Goal: Complete application form

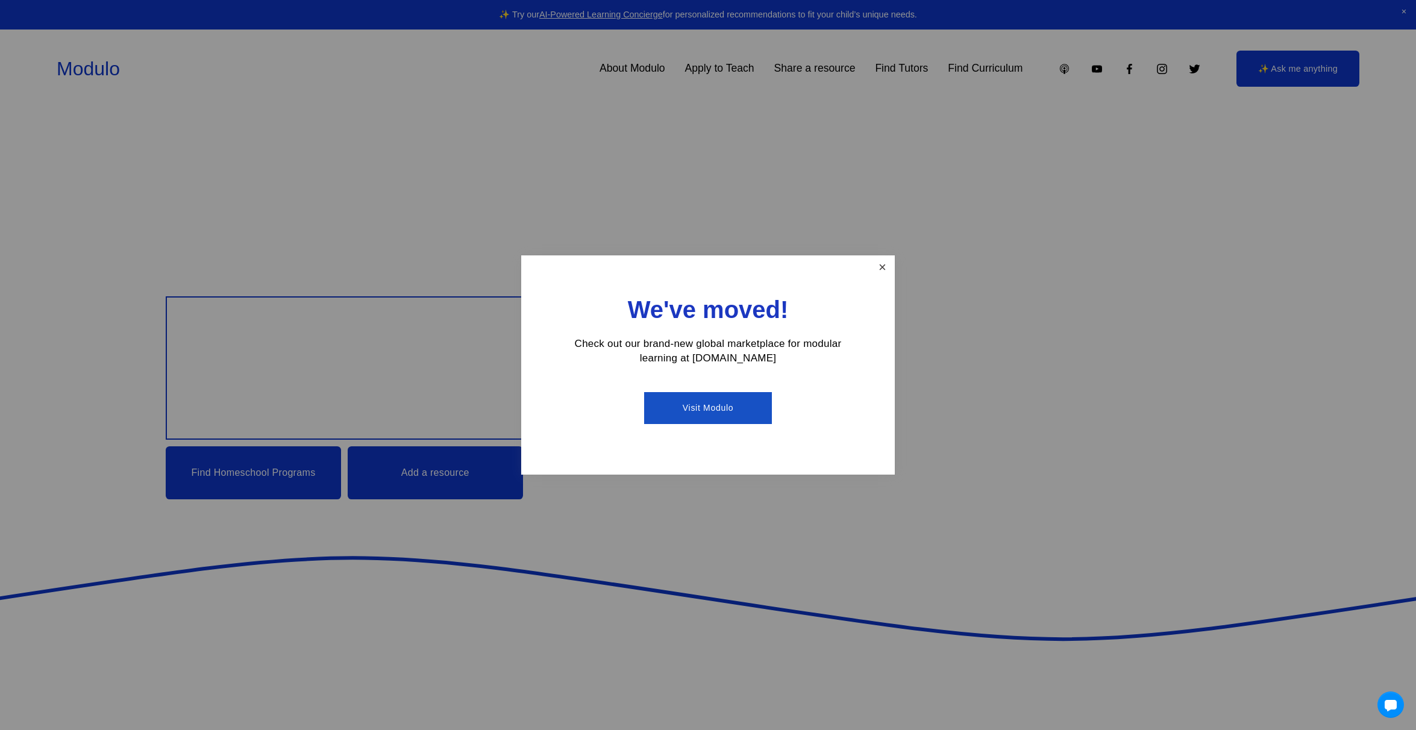
click at [877, 269] on link "Close" at bounding box center [882, 267] width 21 height 21
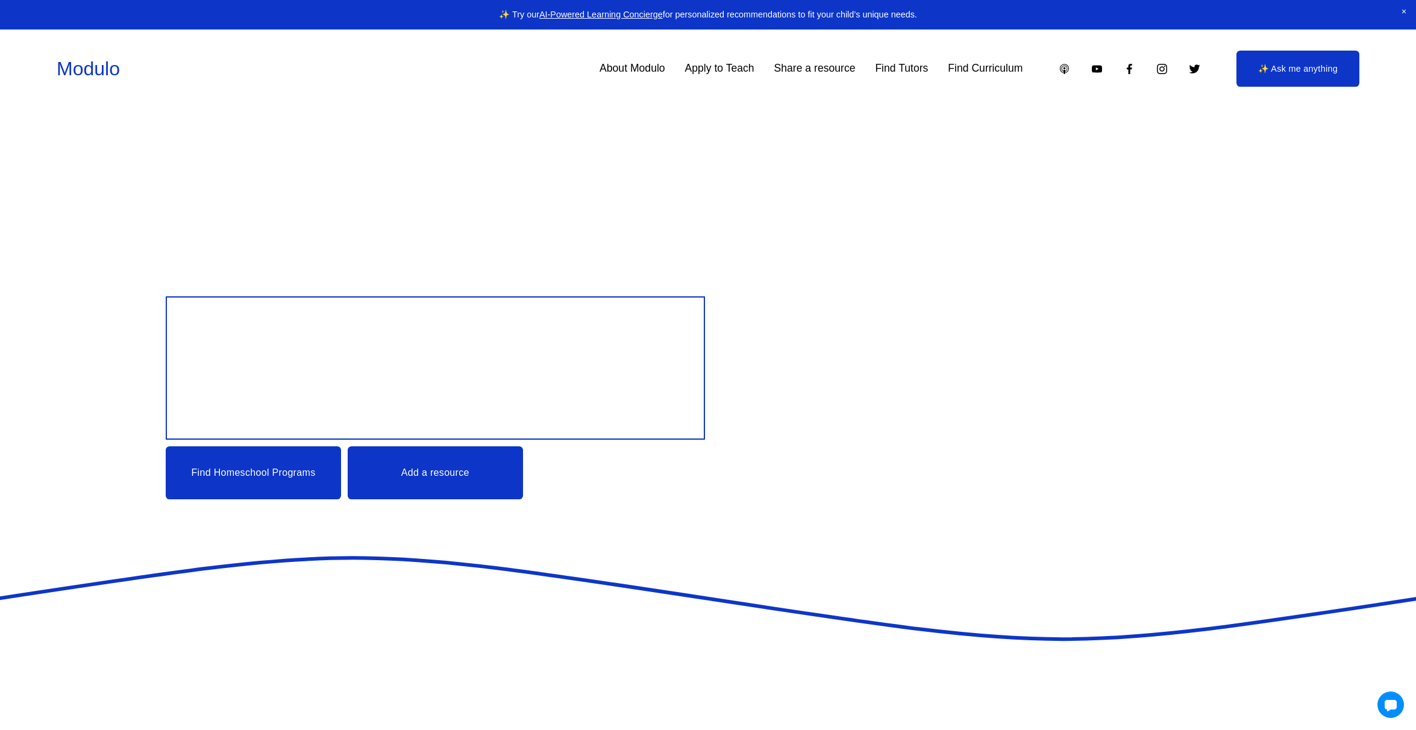
click at [725, 72] on link "Apply to Teach" at bounding box center [719, 68] width 69 height 21
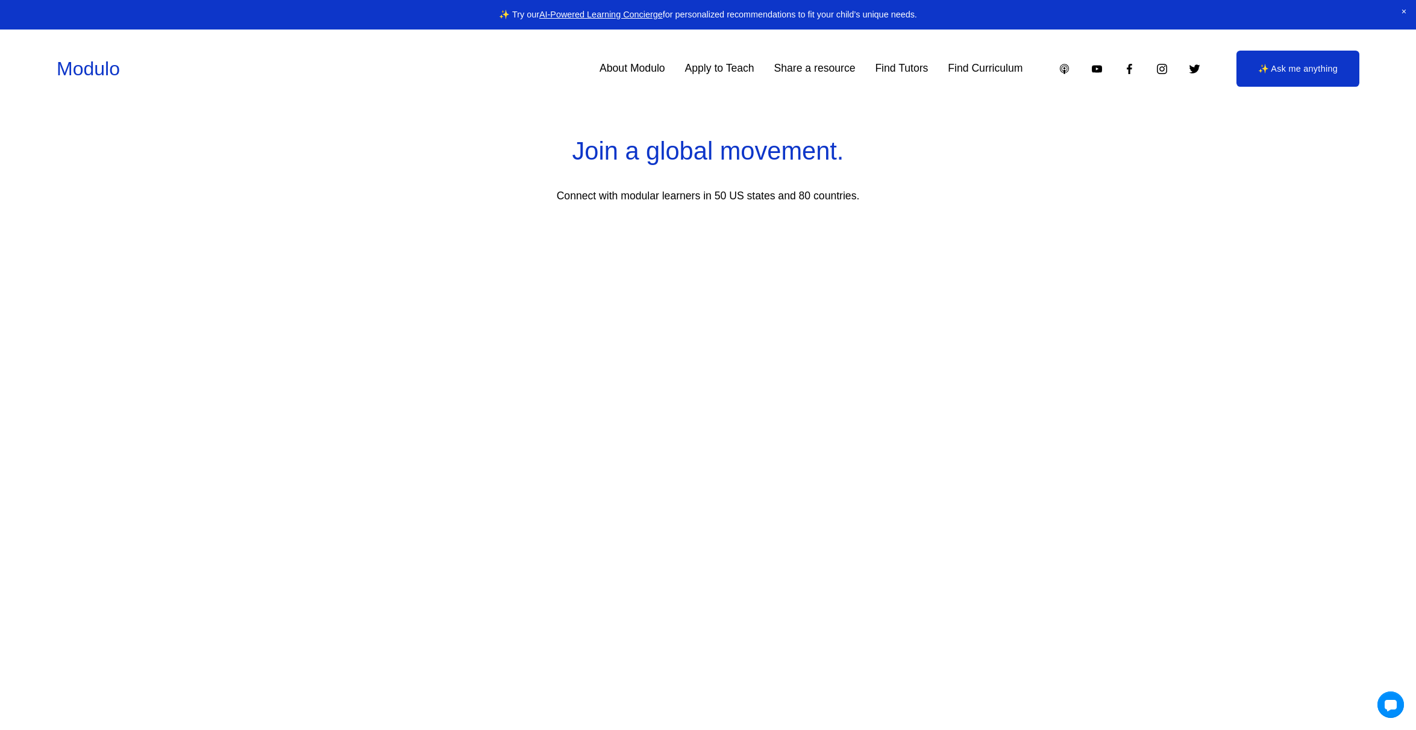
scroll to position [3240, 0]
